Goal: Task Accomplishment & Management: Complete application form

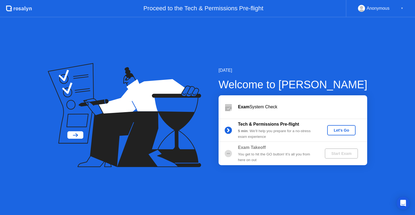
click at [344, 133] on button "Let's Go" at bounding box center [341, 130] width 28 height 10
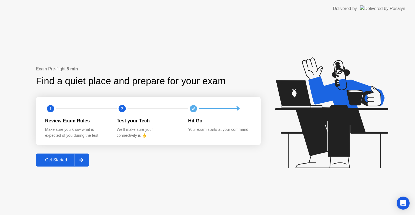
click at [60, 159] on div "Get Started" at bounding box center [56, 159] width 37 height 5
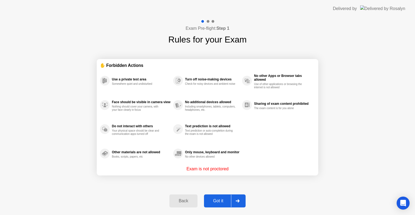
click at [220, 197] on button "Got it" at bounding box center [225, 200] width 42 height 13
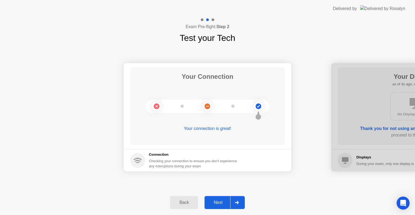
click at [177, 157] on div "Connection Checking your connection to ensure you don’t experience any interupt…" at bounding box center [194, 160] width 91 height 17
click at [216, 205] on div "Next" at bounding box center [218, 202] width 24 height 5
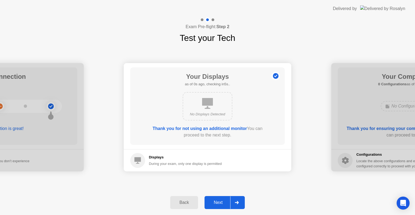
click at [177, 161] on div "During your exam, only one display is permitted" at bounding box center [185, 163] width 73 height 5
click at [232, 87] on div "Your Displays as of 0s ago, checking in5s.. No Displays Detected Thank you for …" at bounding box center [207, 105] width 155 height 77
click at [227, 200] on div "Next" at bounding box center [218, 202] width 24 height 5
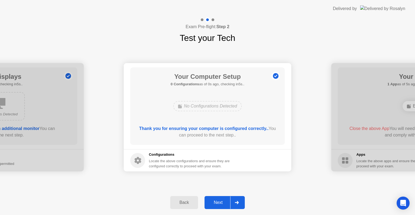
click at [227, 200] on div "Next" at bounding box center [218, 202] width 24 height 5
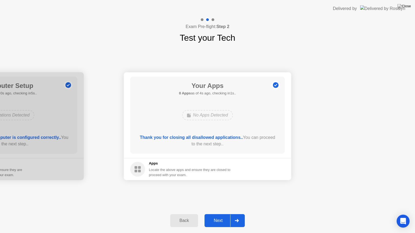
click at [216, 214] on button "Next" at bounding box center [225, 221] width 40 height 13
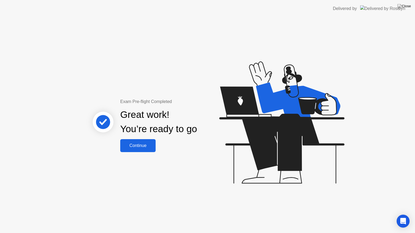
click at [145, 149] on button "Continue" at bounding box center [137, 145] width 35 height 13
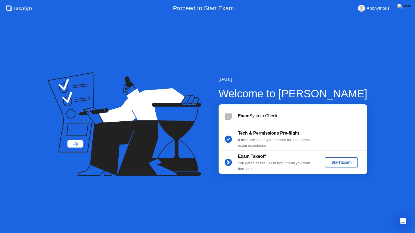
click at [335, 161] on div "Start Exam" at bounding box center [341, 163] width 29 height 4
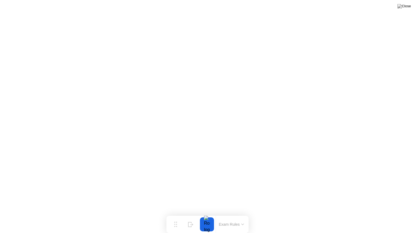
click at [235, 214] on button "Exam Rules" at bounding box center [231, 224] width 29 height 5
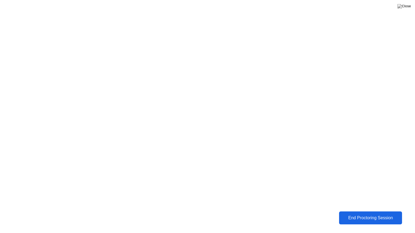
click at [356, 214] on div "End Proctoring Session" at bounding box center [370, 218] width 64 height 5
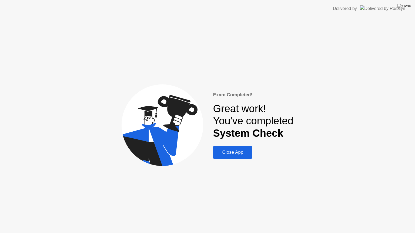
click at [238, 151] on div "Close App" at bounding box center [233, 152] width 36 height 5
